Goal: Task Accomplishment & Management: Use online tool/utility

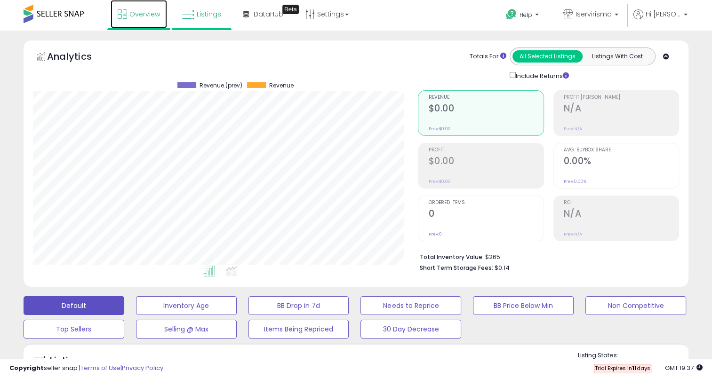
click at [157, 12] on span "Overview" at bounding box center [144, 13] width 31 height 9
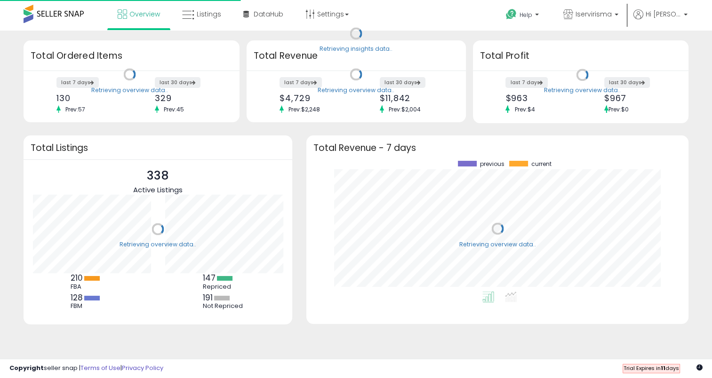
scroll to position [130, 363]
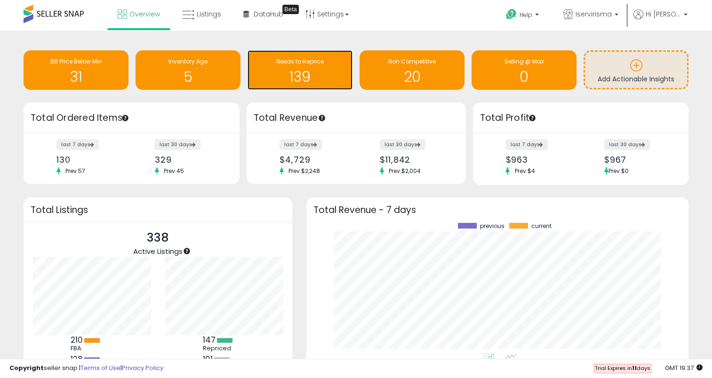
click at [316, 66] on div "139" at bounding box center [300, 70] width 96 height 27
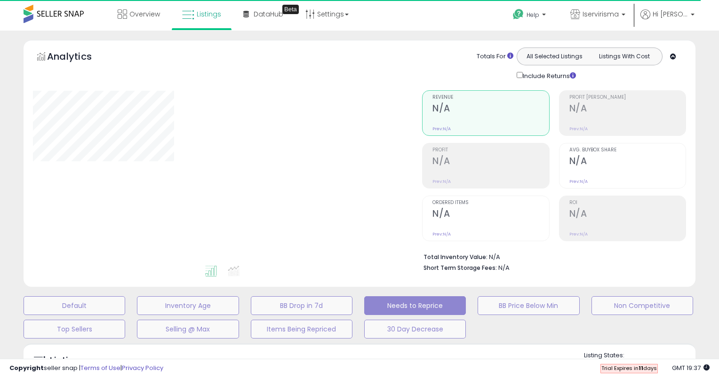
select select "**"
